Goal: Information Seeking & Learning: Learn about a topic

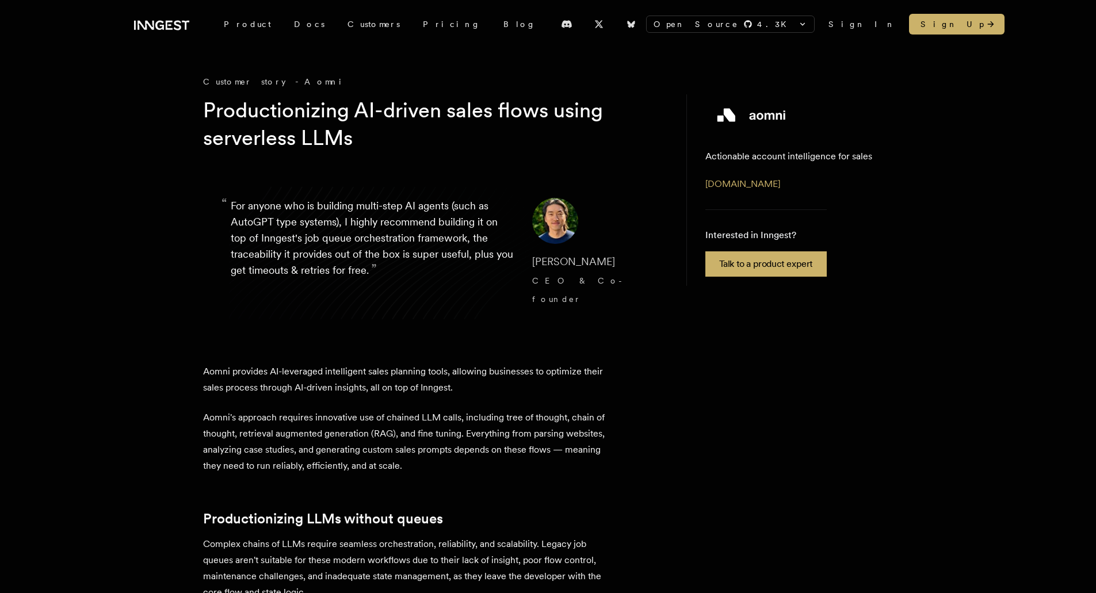
click at [283, 78] on div "Customer story - Aomni" at bounding box center [433, 82] width 460 height 12
copy div "Aomni"
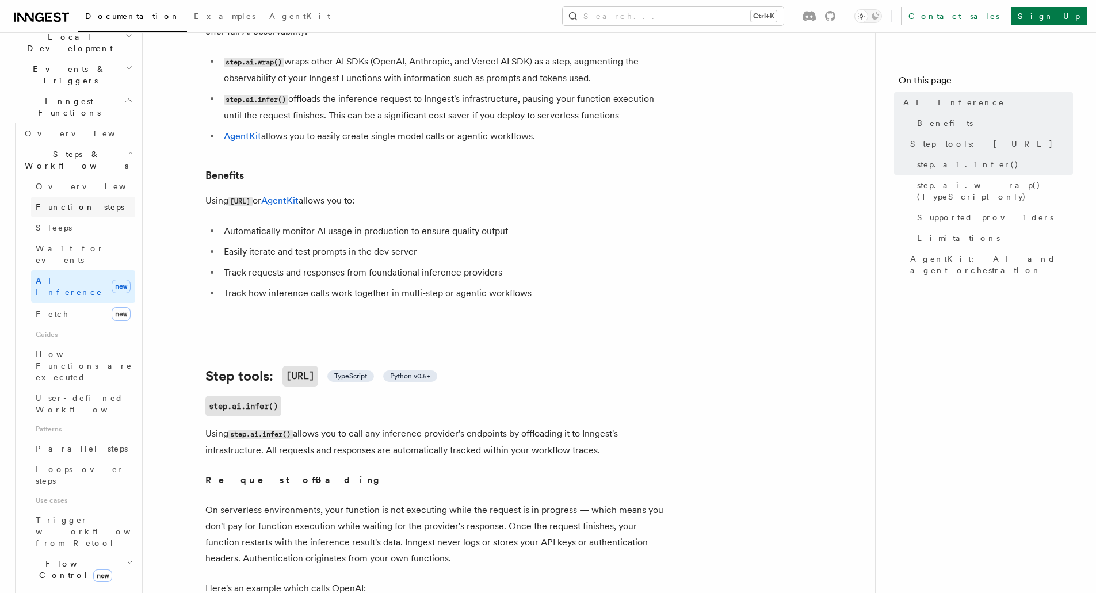
scroll to position [288, 0]
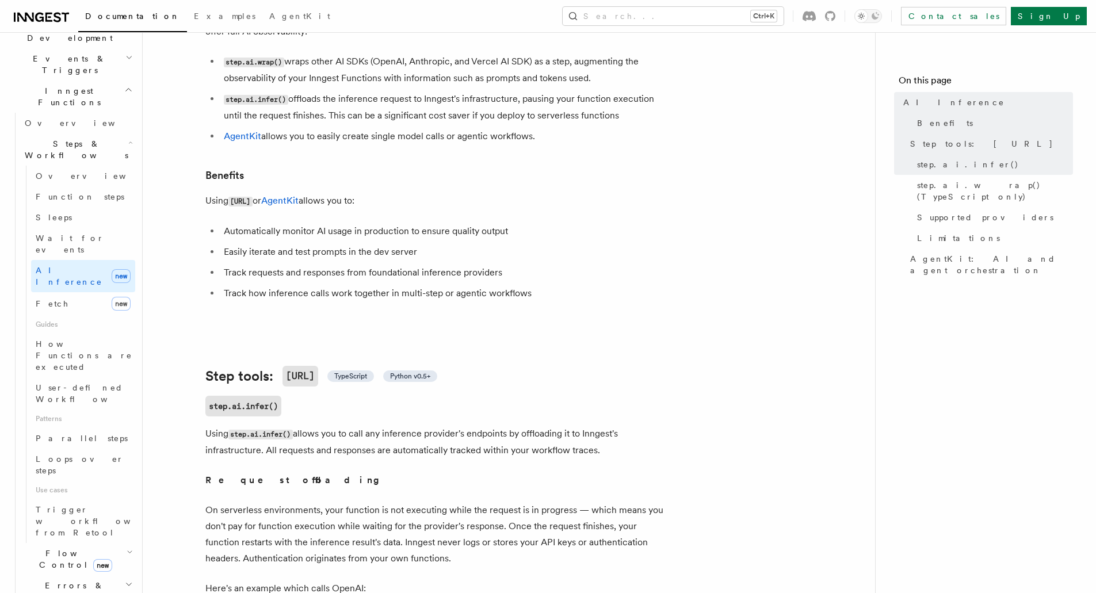
click at [53, 548] on span "Flow Control new" at bounding box center [73, 559] width 106 height 23
click at [82, 383] on span "User-defined Workflows" at bounding box center [88, 393] width 104 height 21
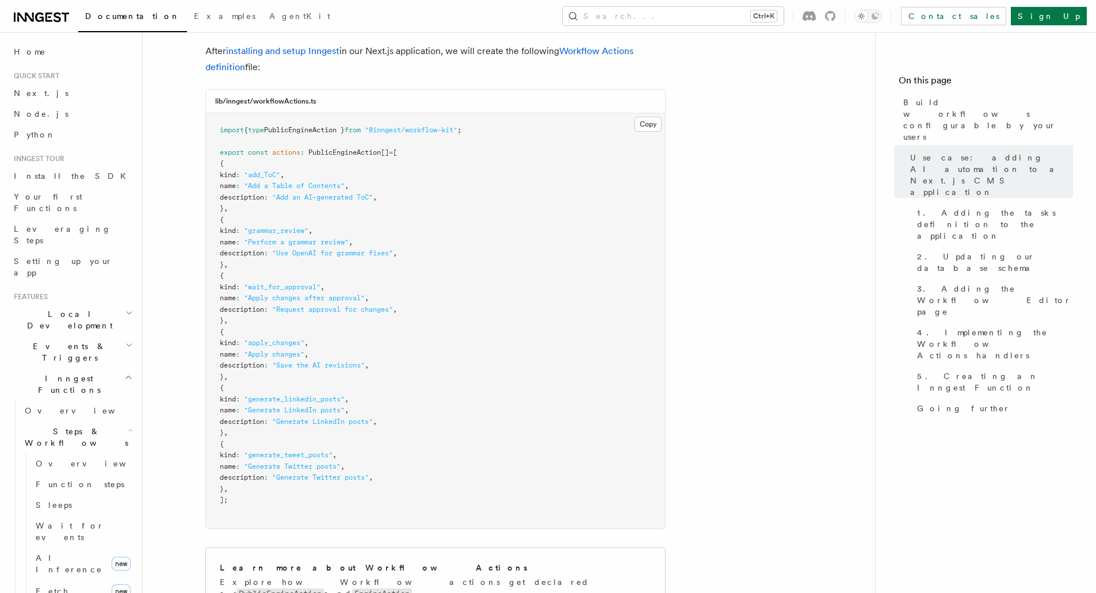
click at [125, 341] on icon "button" at bounding box center [128, 345] width 7 height 9
click at [50, 563] on span "Webhooks" at bounding box center [57, 567] width 64 height 9
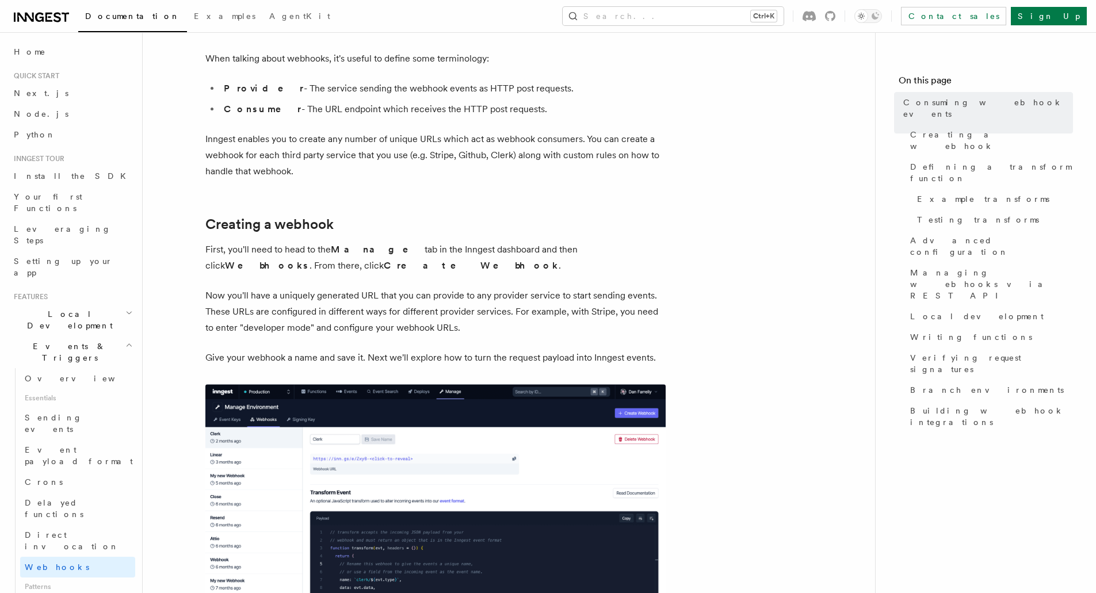
scroll to position [288, 0]
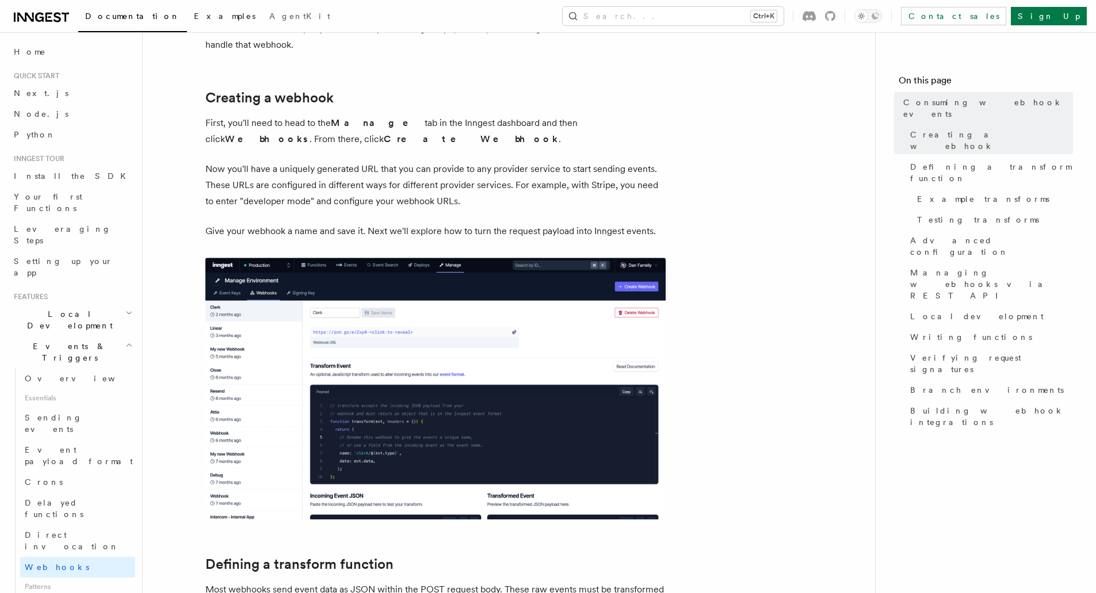
click at [194, 16] on span "Examples" at bounding box center [225, 16] width 62 height 9
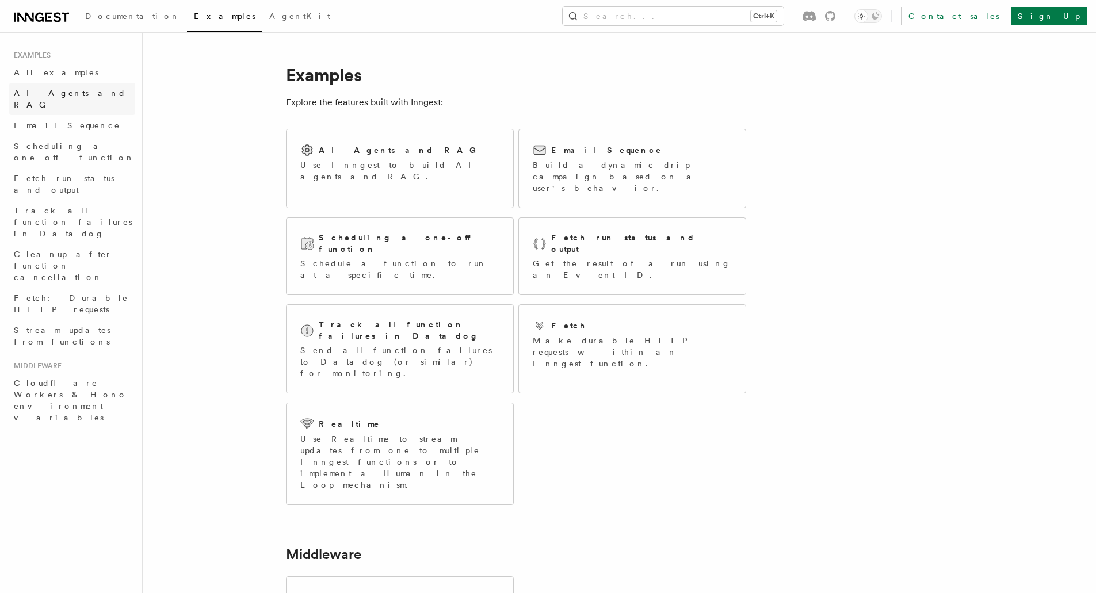
click at [51, 90] on span "AI Agents and RAG" at bounding box center [70, 99] width 112 height 21
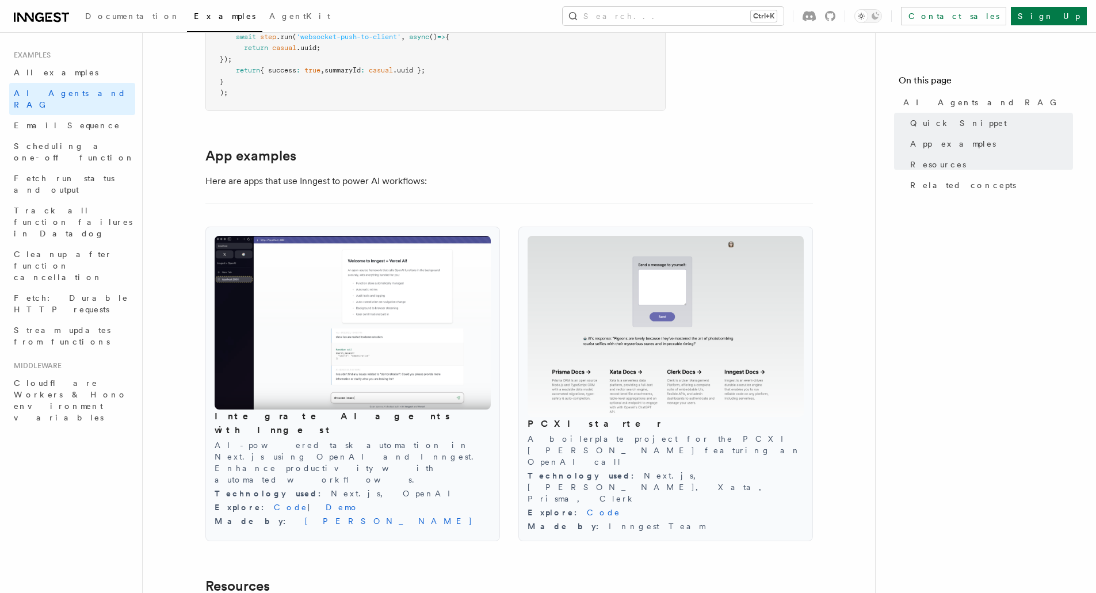
scroll to position [1093, 0]
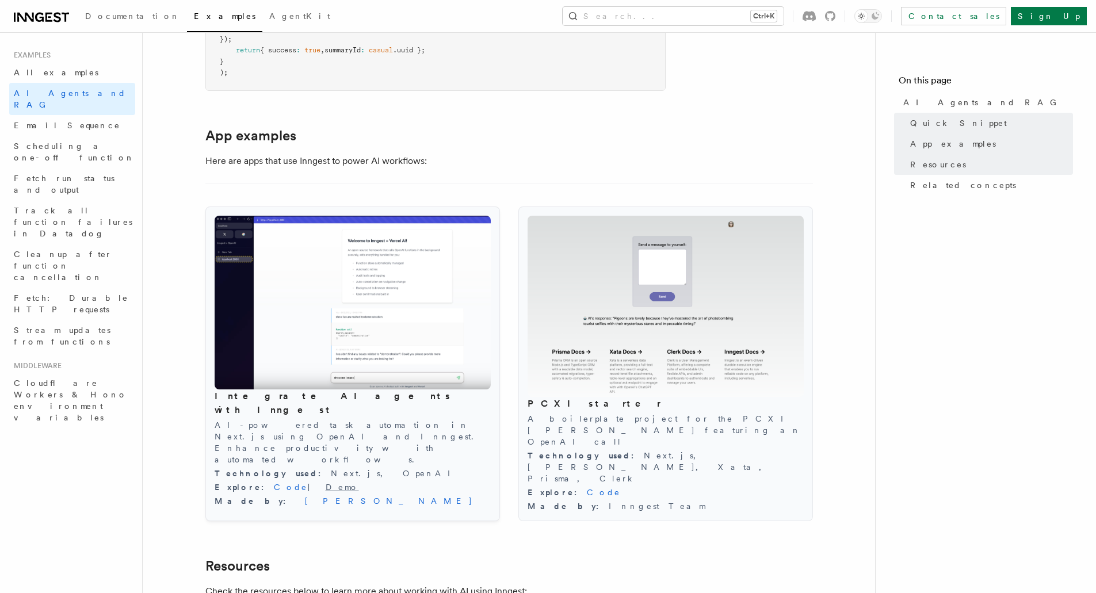
click at [326, 483] on link "Demo" at bounding box center [342, 487] width 33 height 9
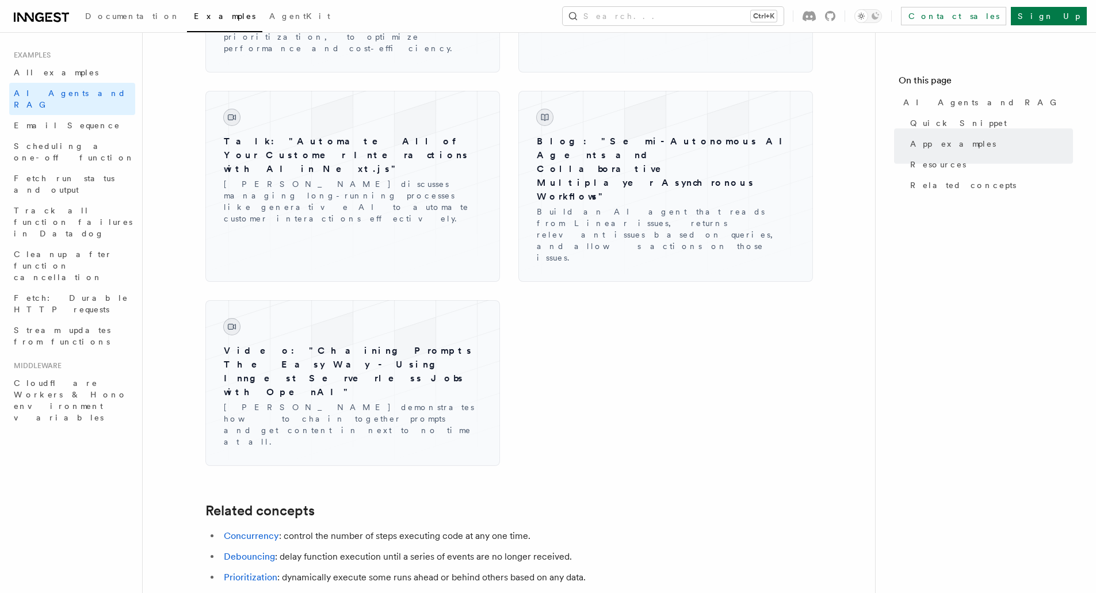
scroll to position [1897, 0]
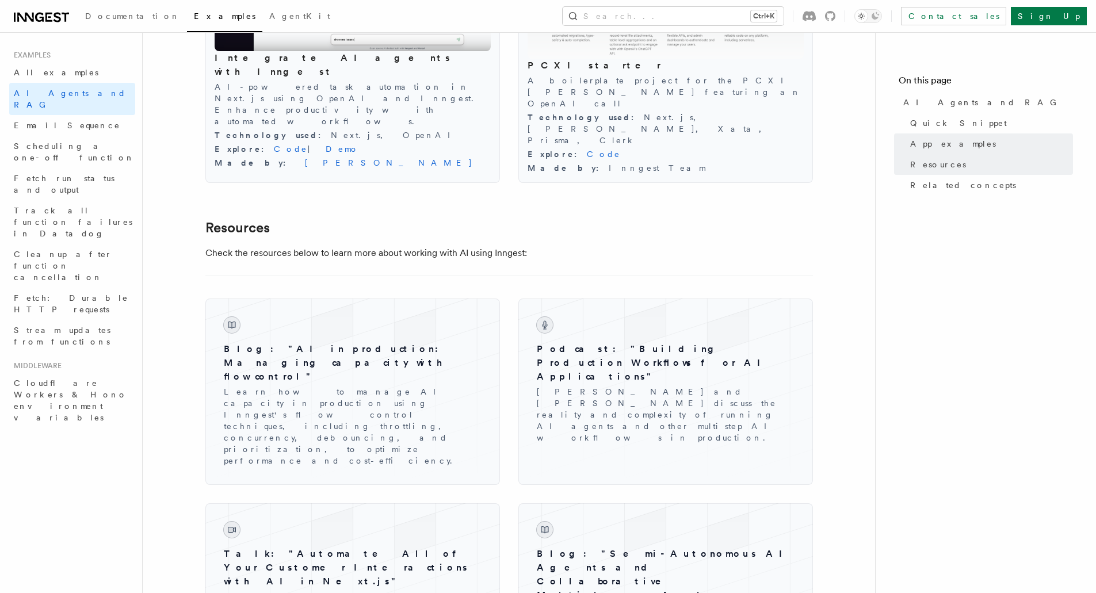
scroll to position [1496, 0]
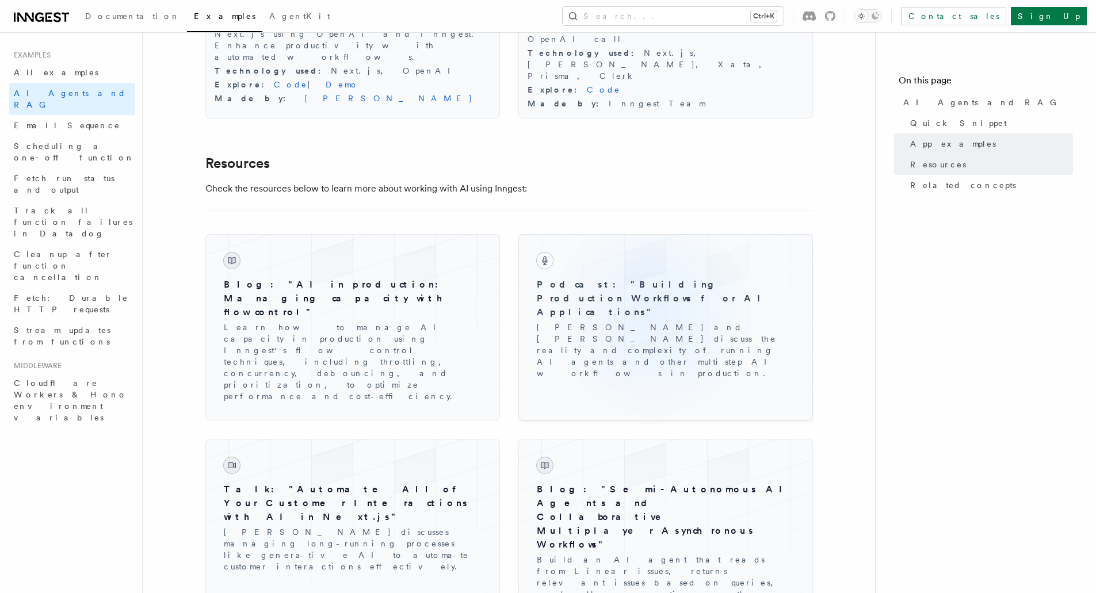
click at [650, 322] on p "[PERSON_NAME] and [PERSON_NAME] discuss the reality and complexity of running A…" at bounding box center [666, 351] width 258 height 58
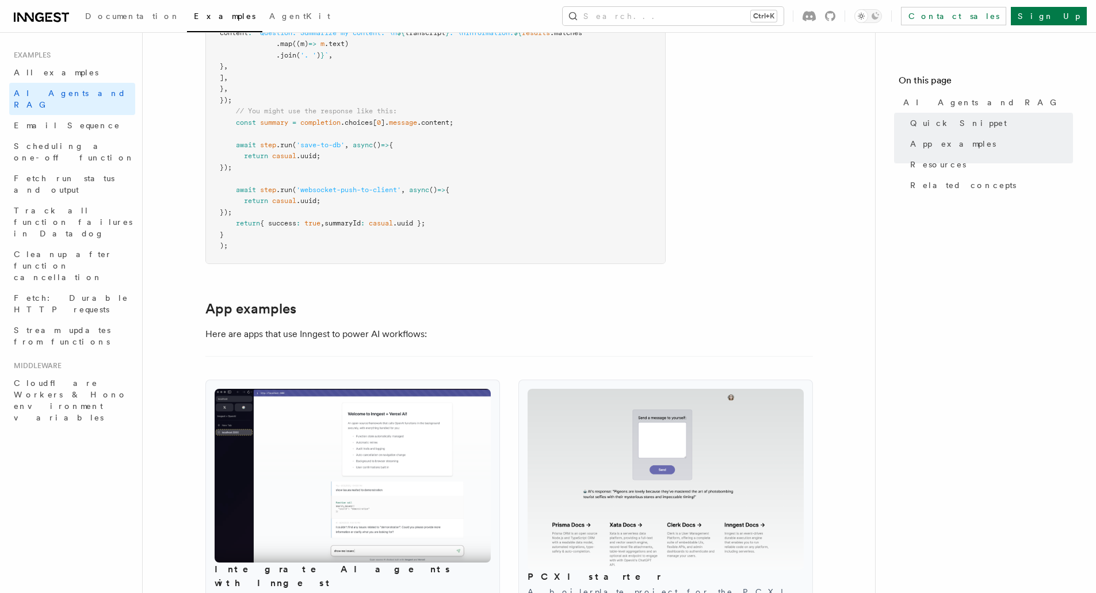
scroll to position [863, 0]
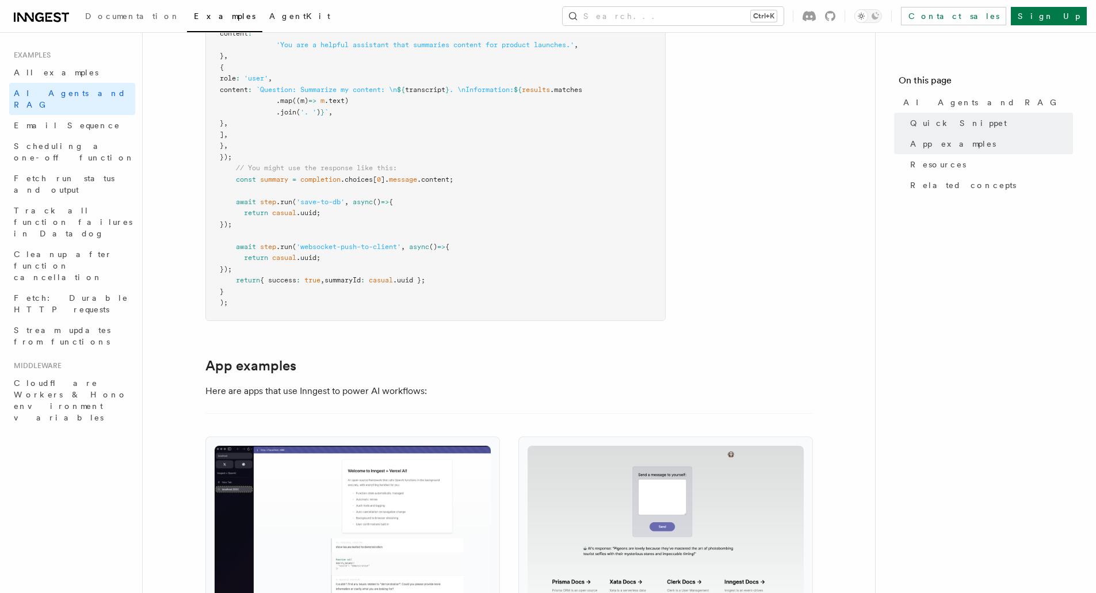
click at [269, 16] on span "AgentKit" at bounding box center [299, 16] width 61 height 9
